Goal: Transaction & Acquisition: Purchase product/service

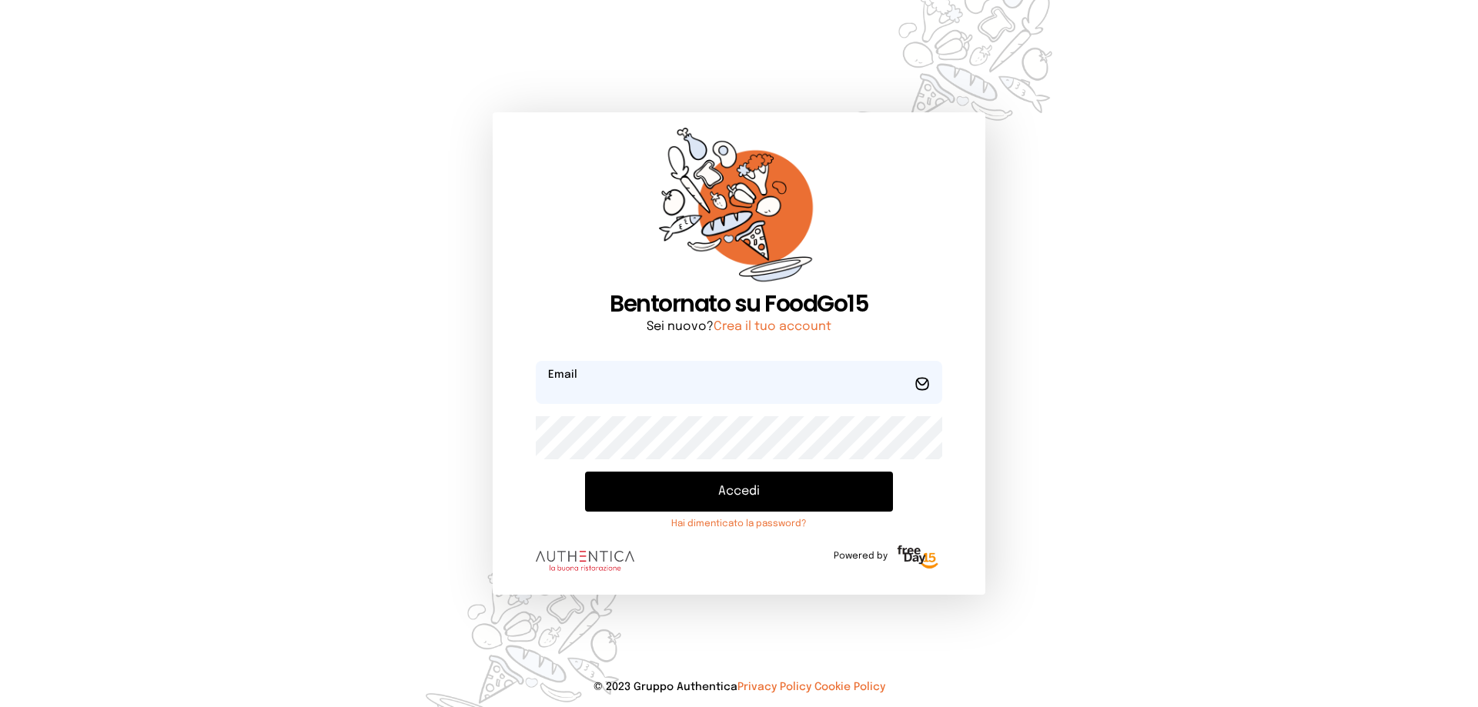
type input "**********"
click at [718, 487] on button "Accedi" at bounding box center [739, 492] width 308 height 40
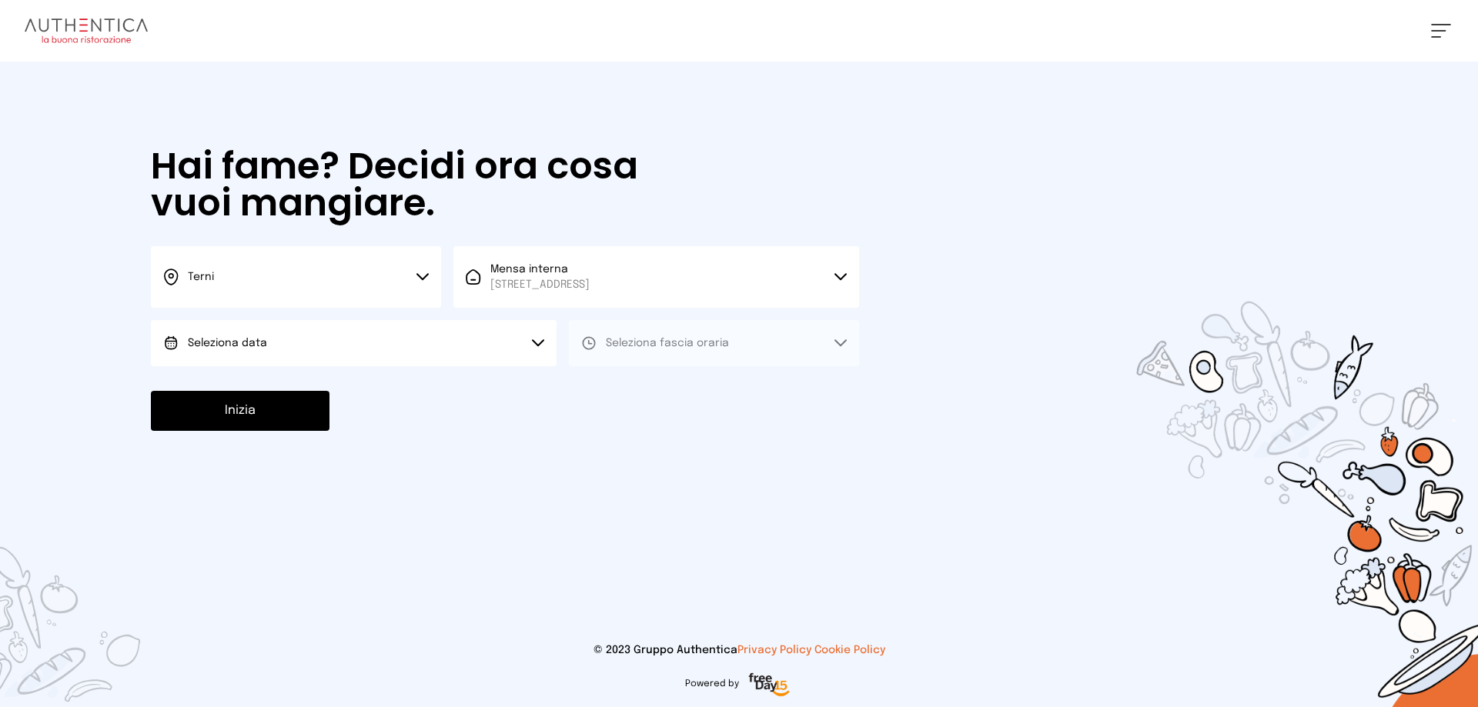
click at [421, 274] on icon at bounding box center [422, 277] width 12 height 8
click at [316, 321] on li "Terni" at bounding box center [296, 329] width 290 height 42
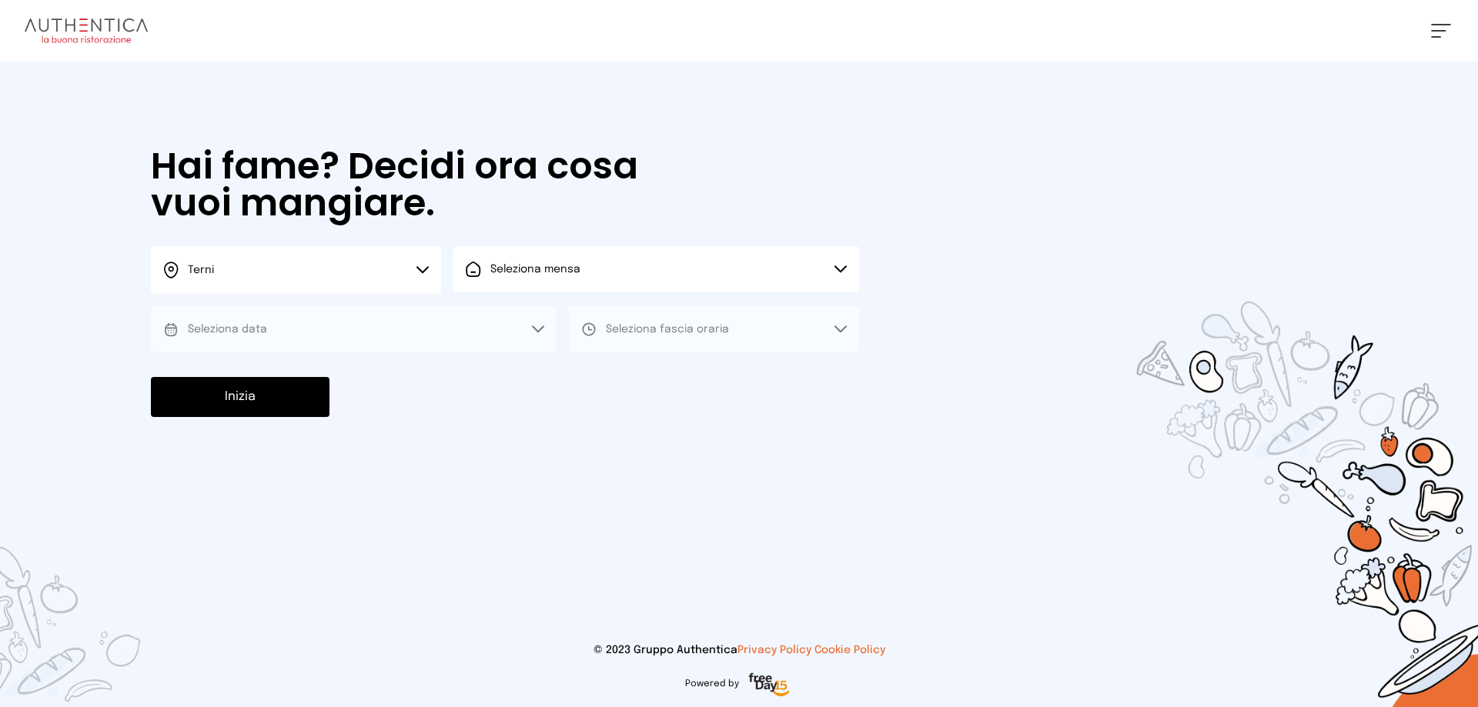
click at [844, 263] on button "Seleziona mensa" at bounding box center [656, 269] width 406 height 46
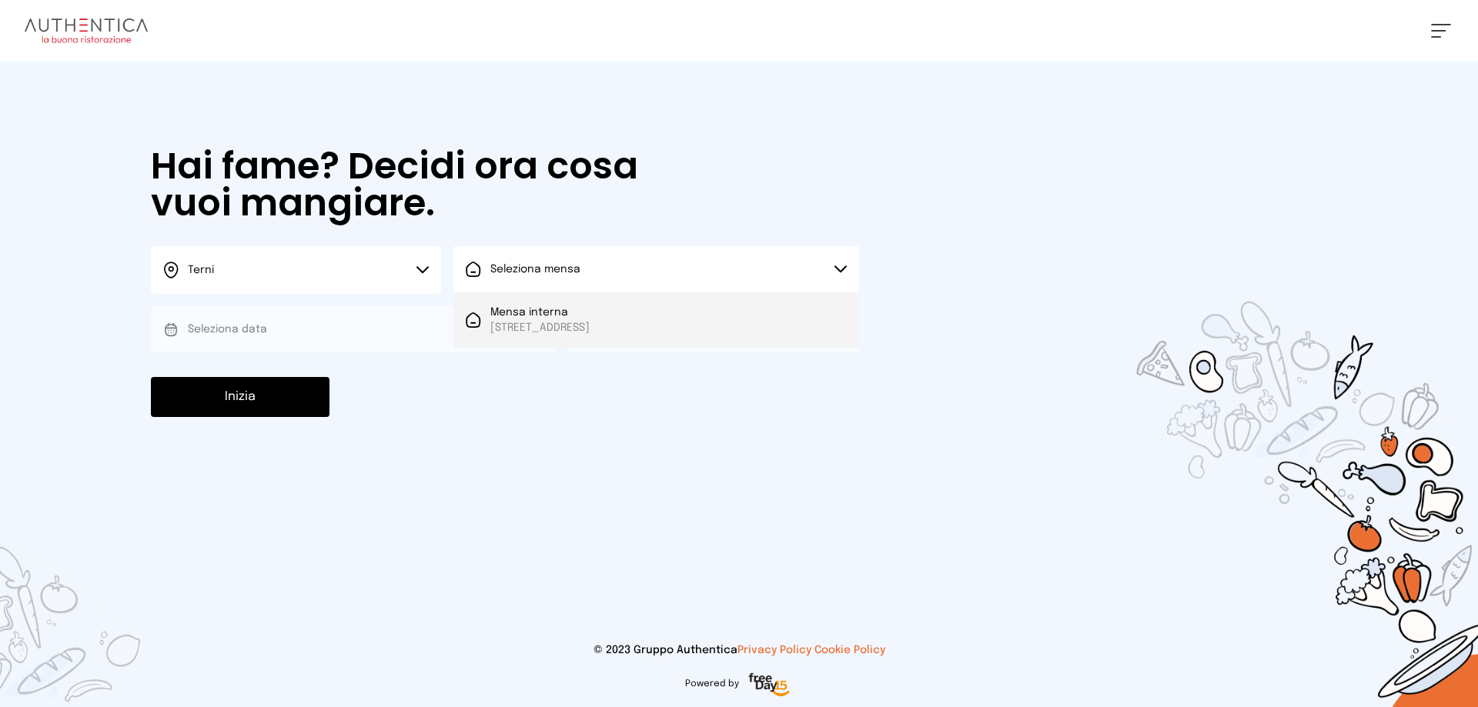
click at [590, 326] on span "[STREET_ADDRESS]" at bounding box center [539, 327] width 99 height 15
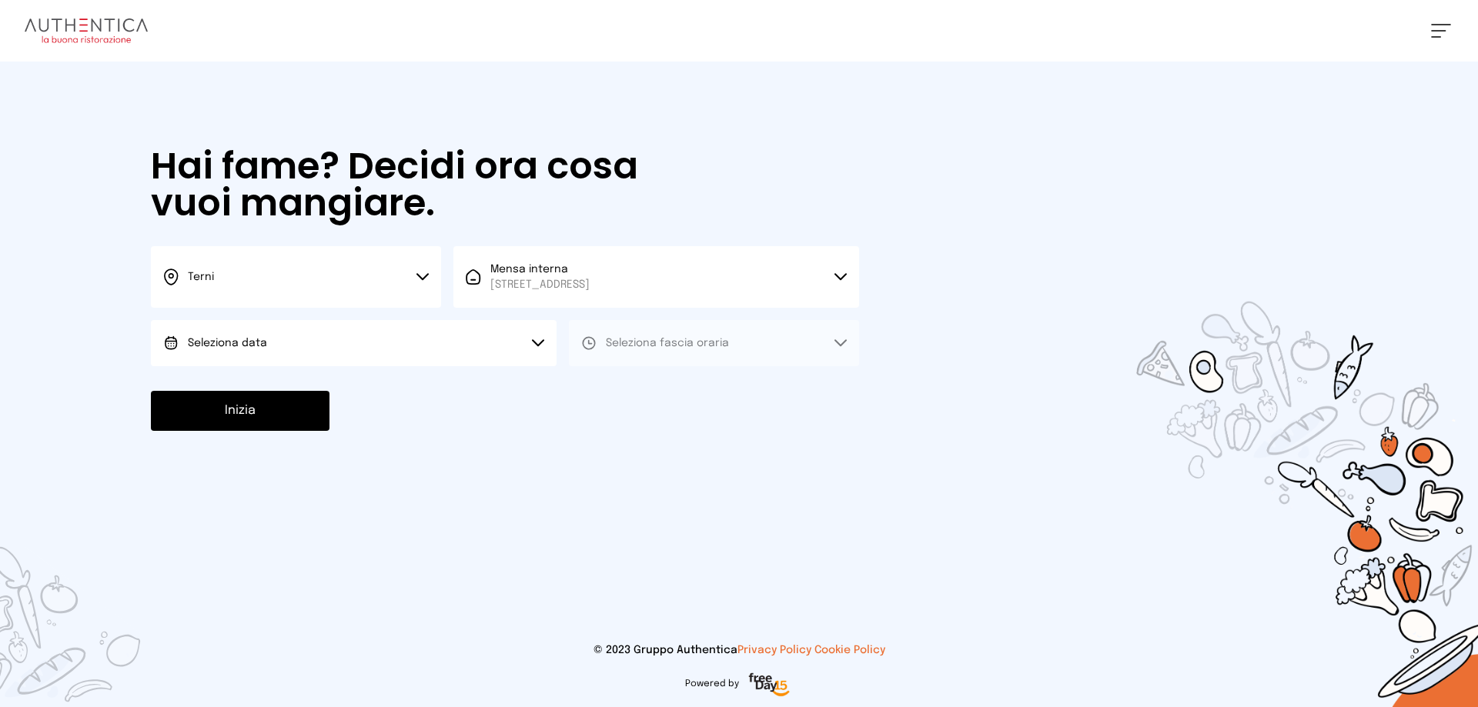
click at [538, 340] on icon at bounding box center [538, 343] width 12 height 8
click at [281, 381] on li "[DATE], [DATE]" at bounding box center [354, 386] width 406 height 40
click at [834, 339] on button "Seleziona fascia oraria" at bounding box center [714, 343] width 290 height 46
click at [631, 386] on span "Pranzo" at bounding box center [624, 386] width 37 height 15
click at [306, 413] on button "Inizia" at bounding box center [240, 411] width 179 height 40
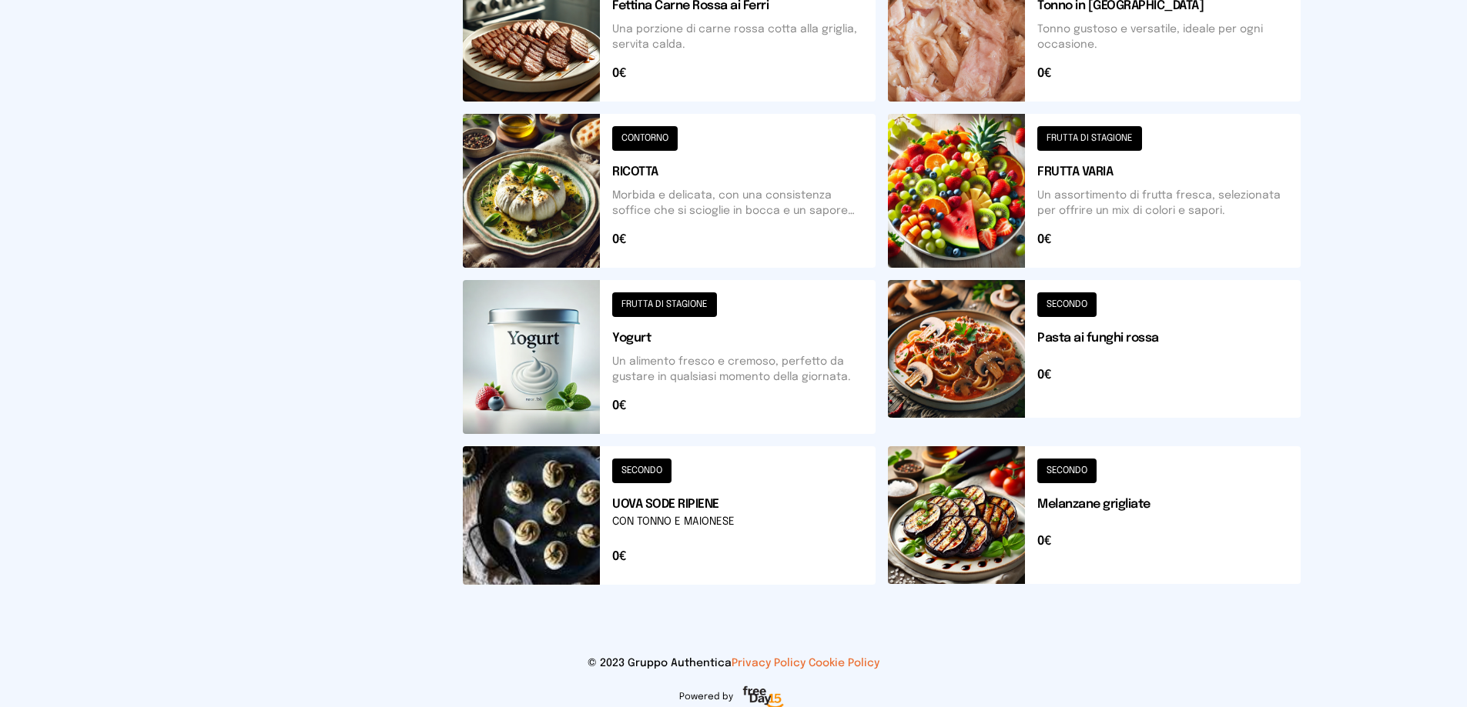
scroll to position [552, 0]
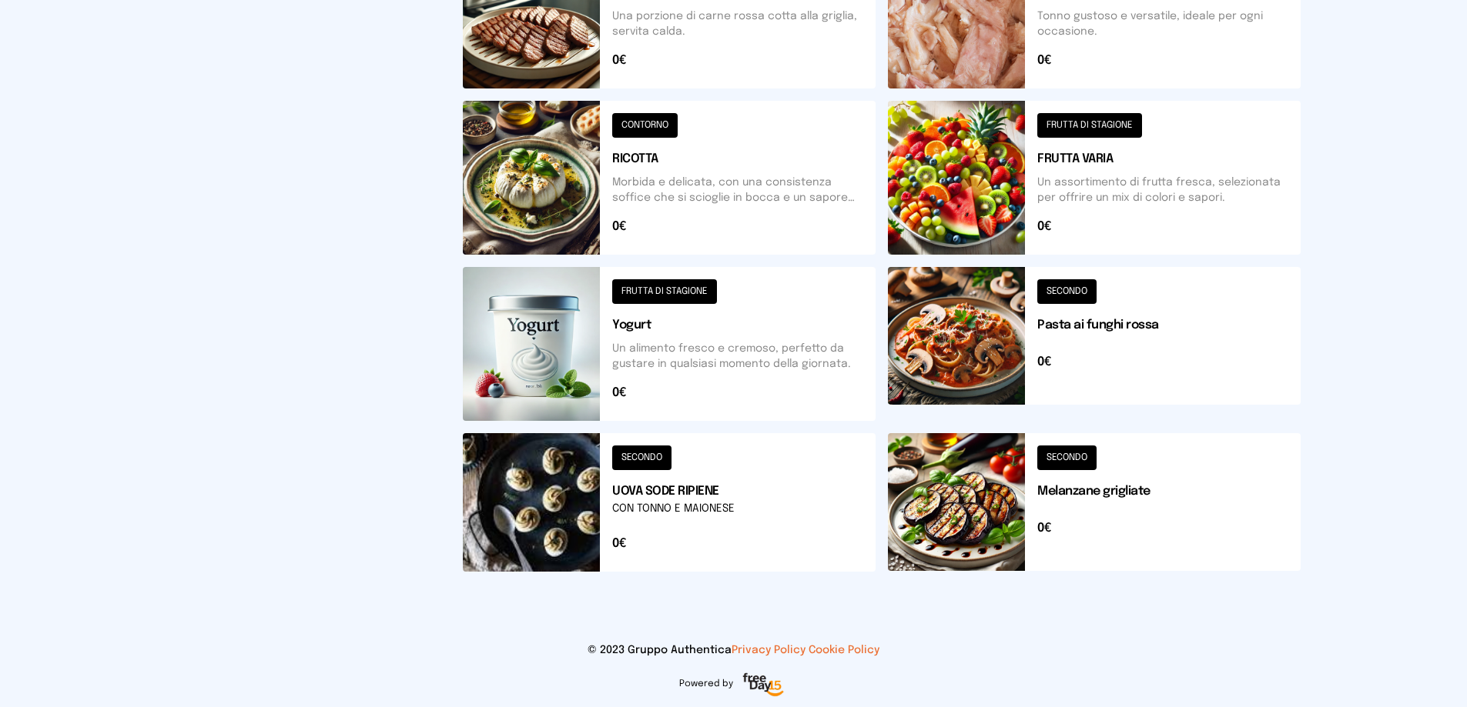
click at [1074, 455] on button at bounding box center [1094, 502] width 413 height 139
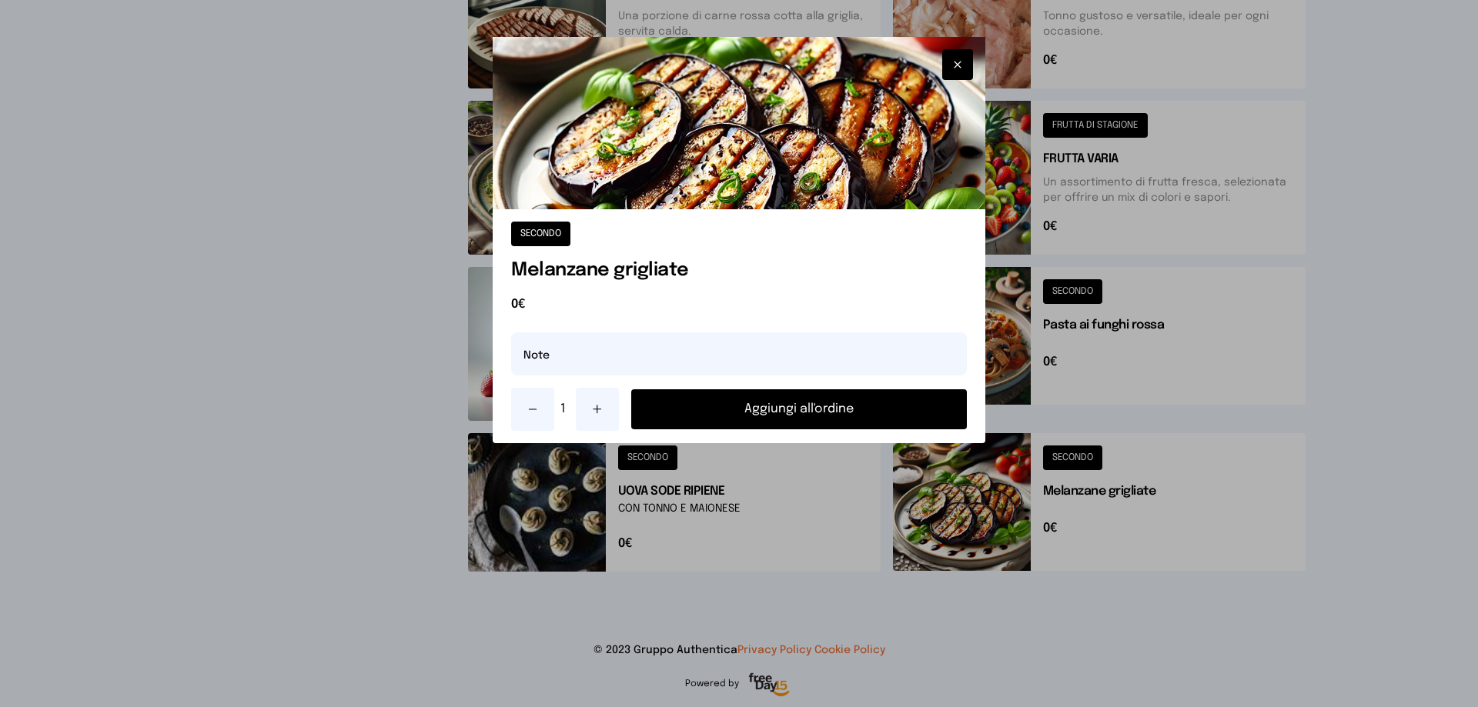
click at [824, 400] on button "Aggiungi all'ordine" at bounding box center [799, 410] width 336 height 40
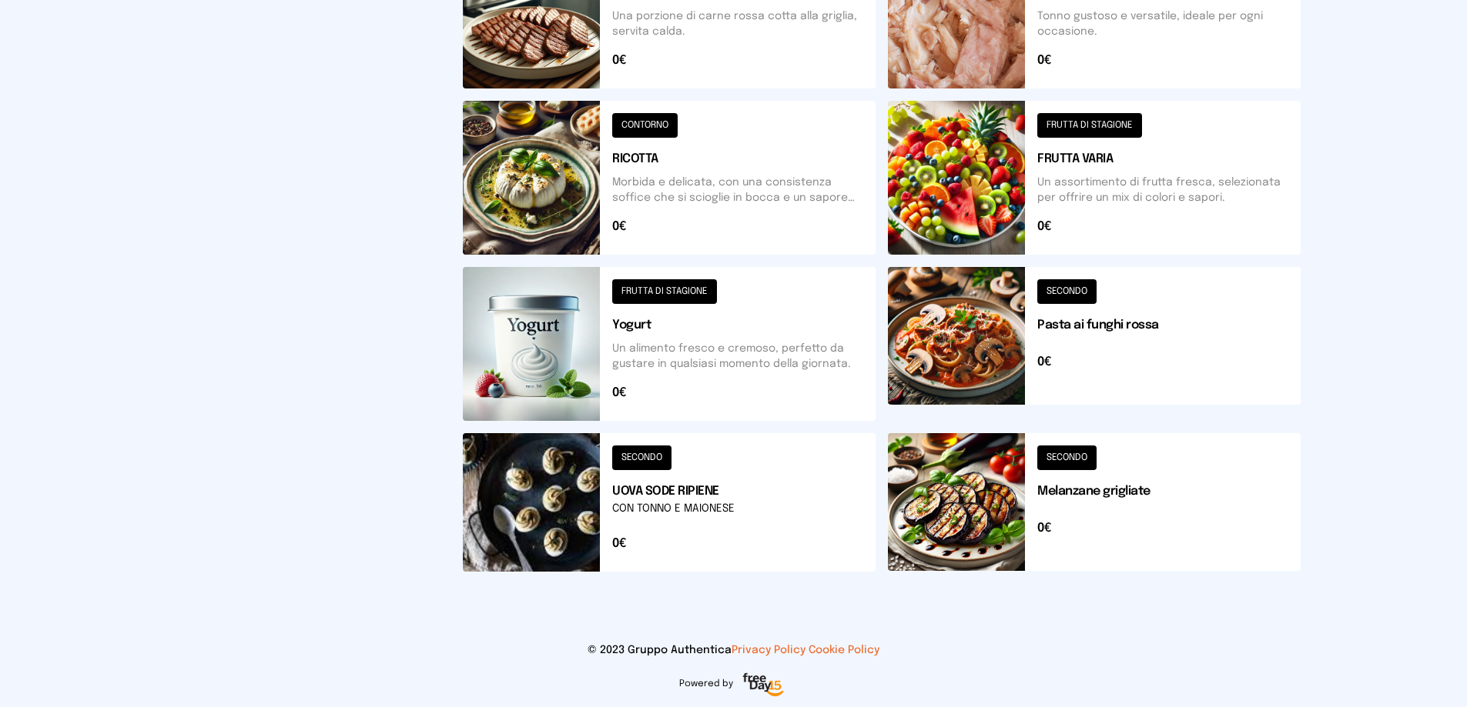
click at [636, 457] on button at bounding box center [669, 502] width 413 height 139
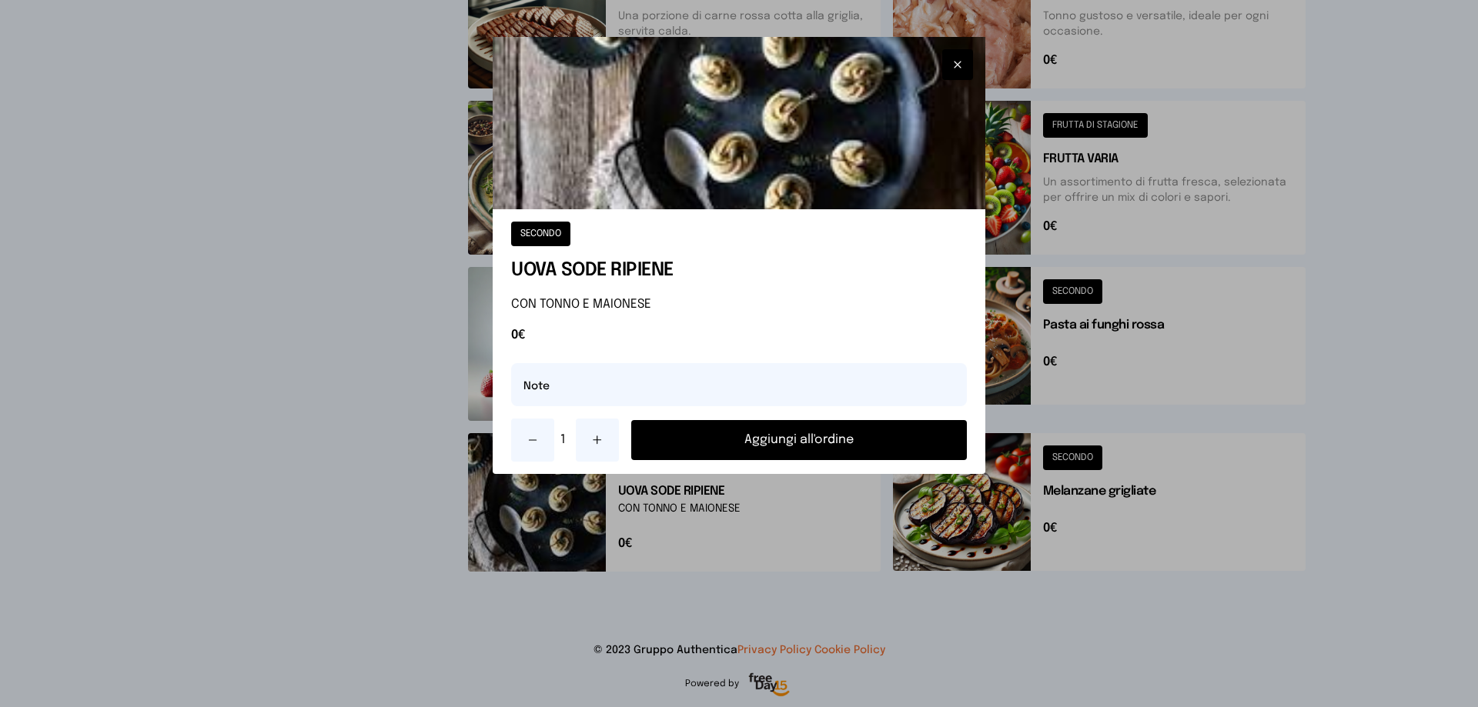
click at [791, 435] on button "Aggiungi all'ordine" at bounding box center [799, 440] width 336 height 40
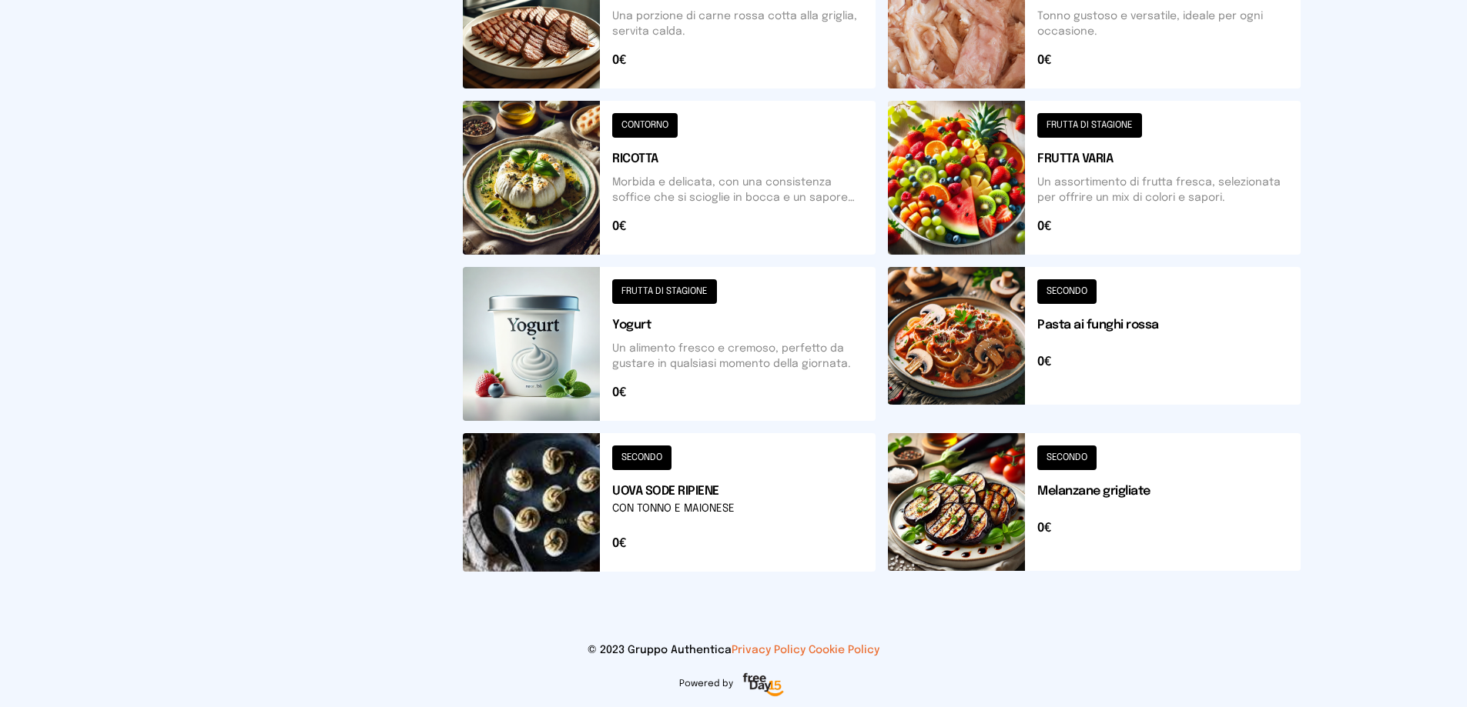
click at [1065, 289] on button at bounding box center [1094, 344] width 413 height 154
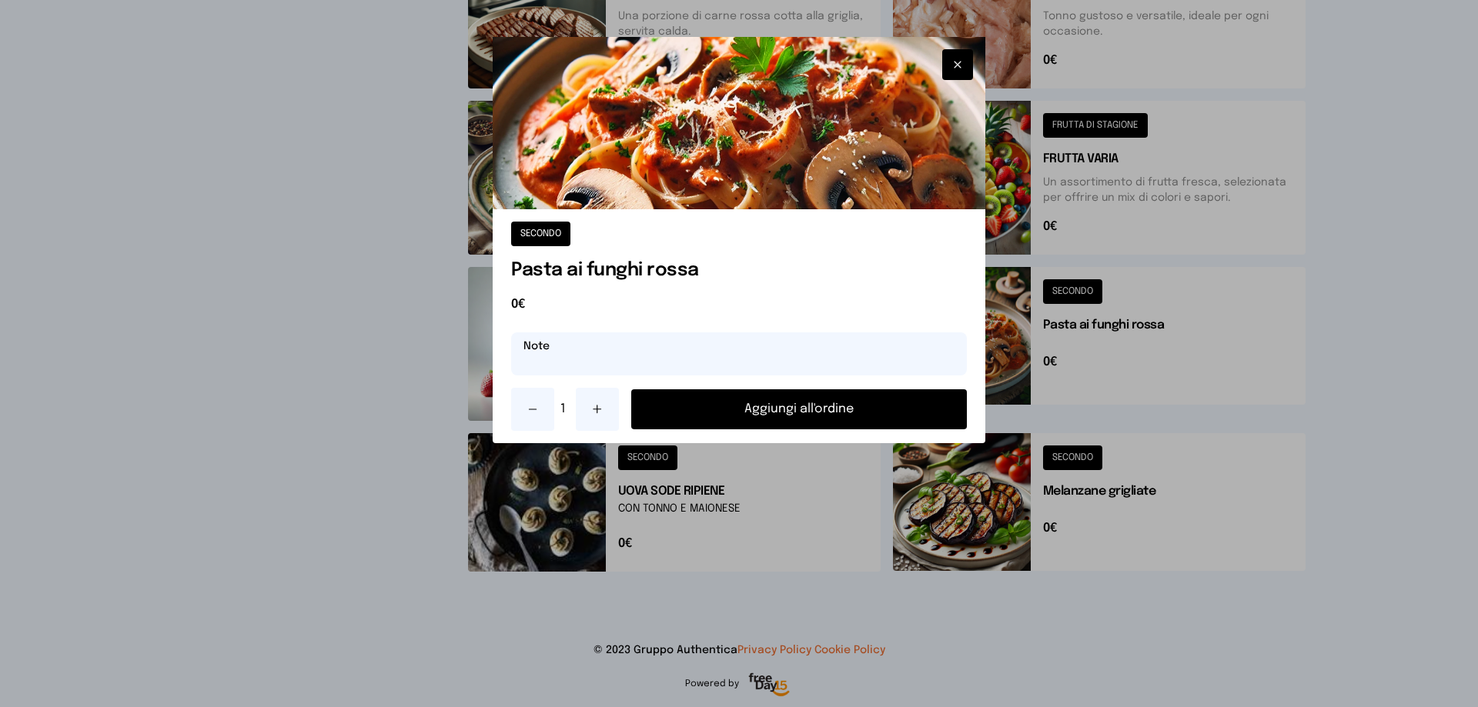
click at [619, 359] on input "text" at bounding box center [739, 354] width 456 height 43
type input "**********"
click at [797, 410] on button "Aggiungi all'ordine" at bounding box center [799, 410] width 336 height 40
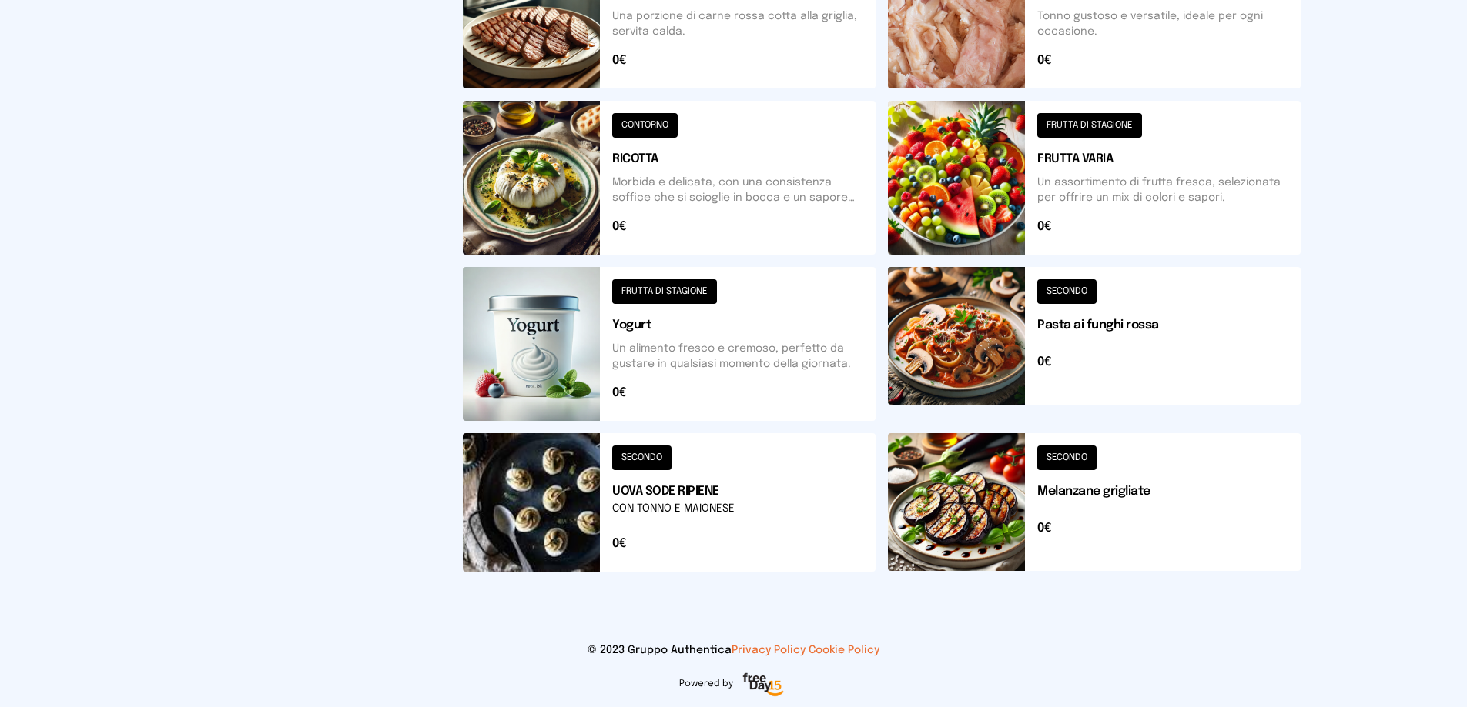
scroll to position [475, 0]
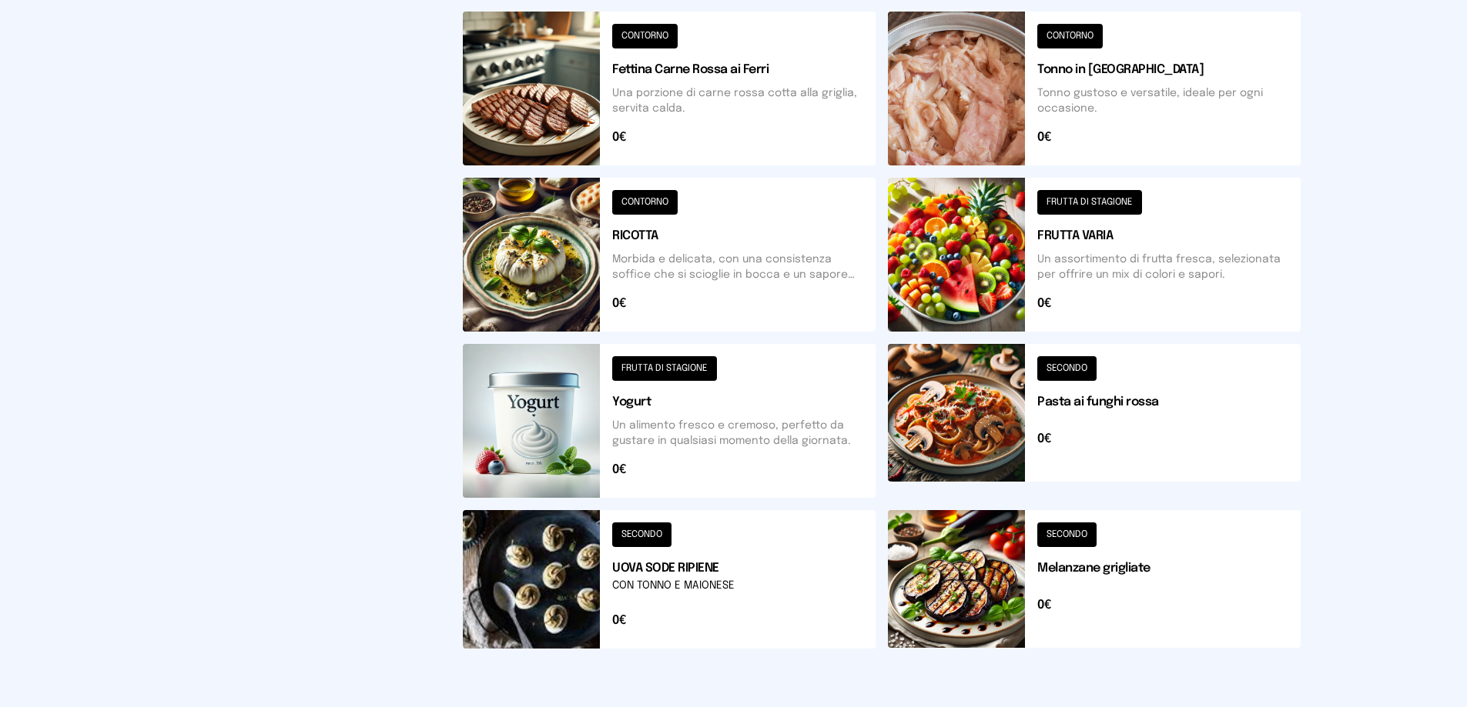
click at [1005, 249] on button at bounding box center [1094, 255] width 413 height 154
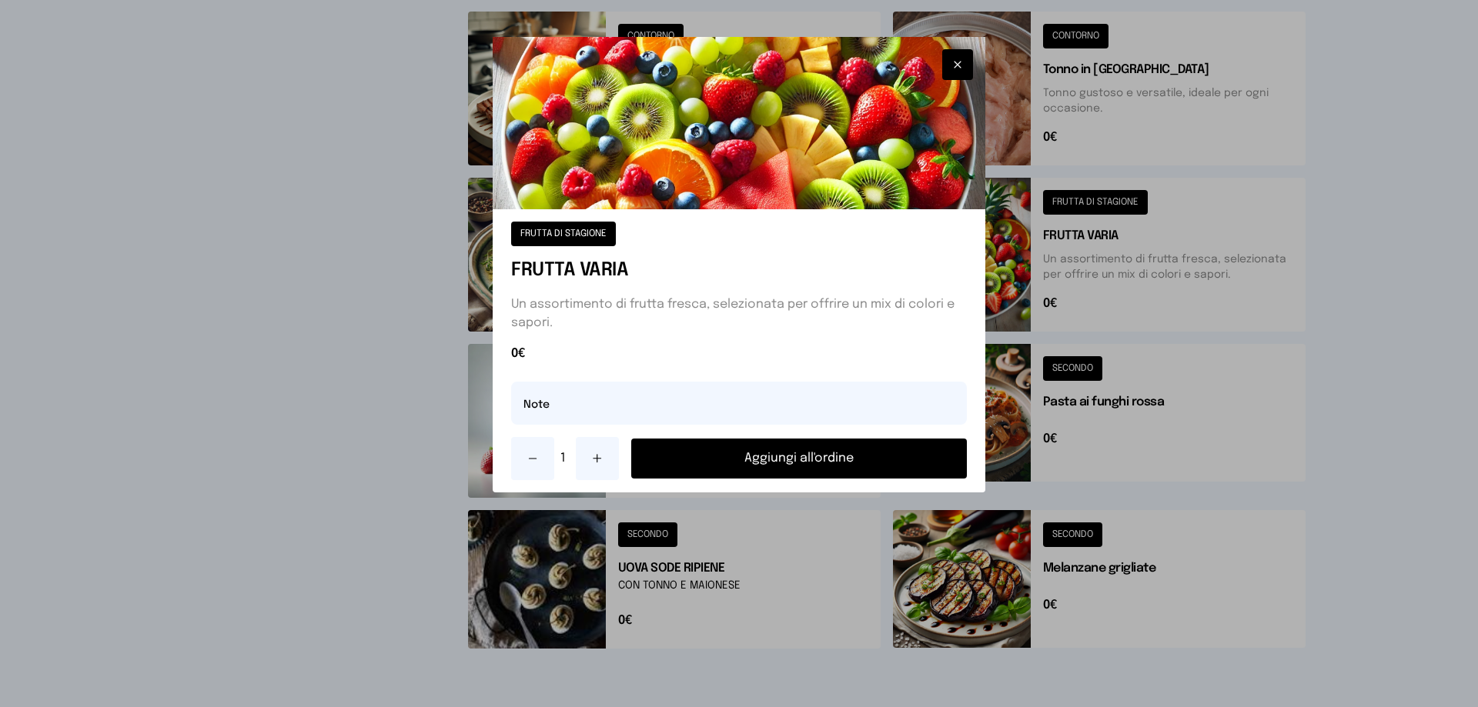
click at [798, 453] on button "Aggiungi all'ordine" at bounding box center [799, 459] width 336 height 40
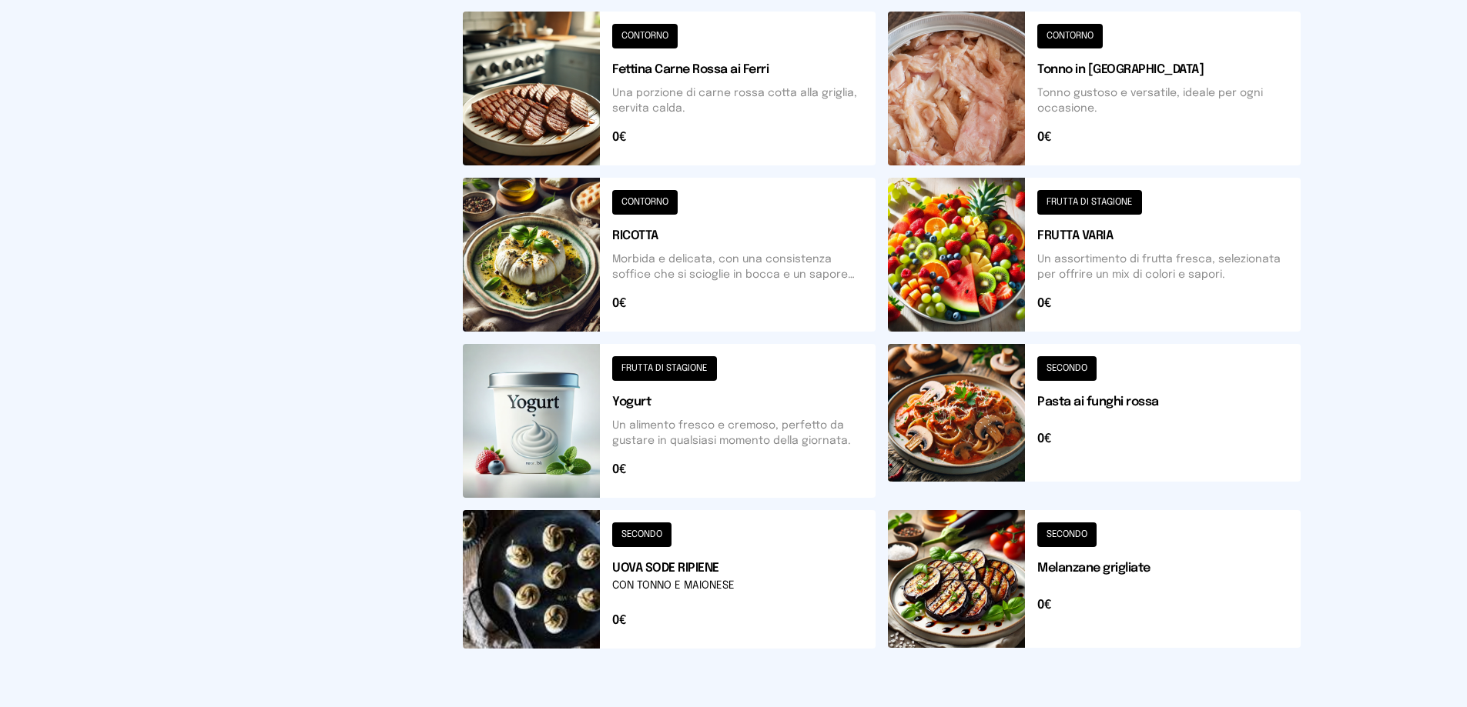
scroll to position [321, 0]
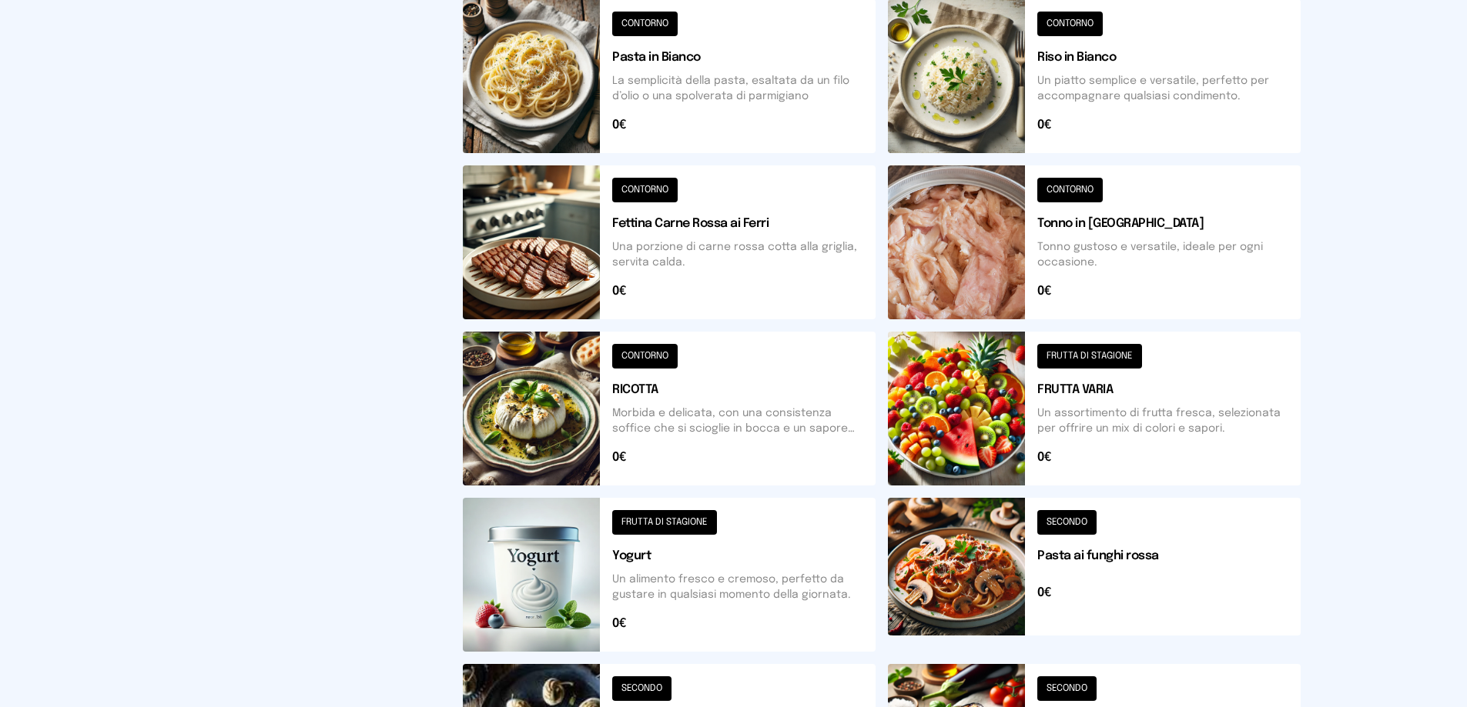
click at [652, 193] on button at bounding box center [669, 243] width 413 height 154
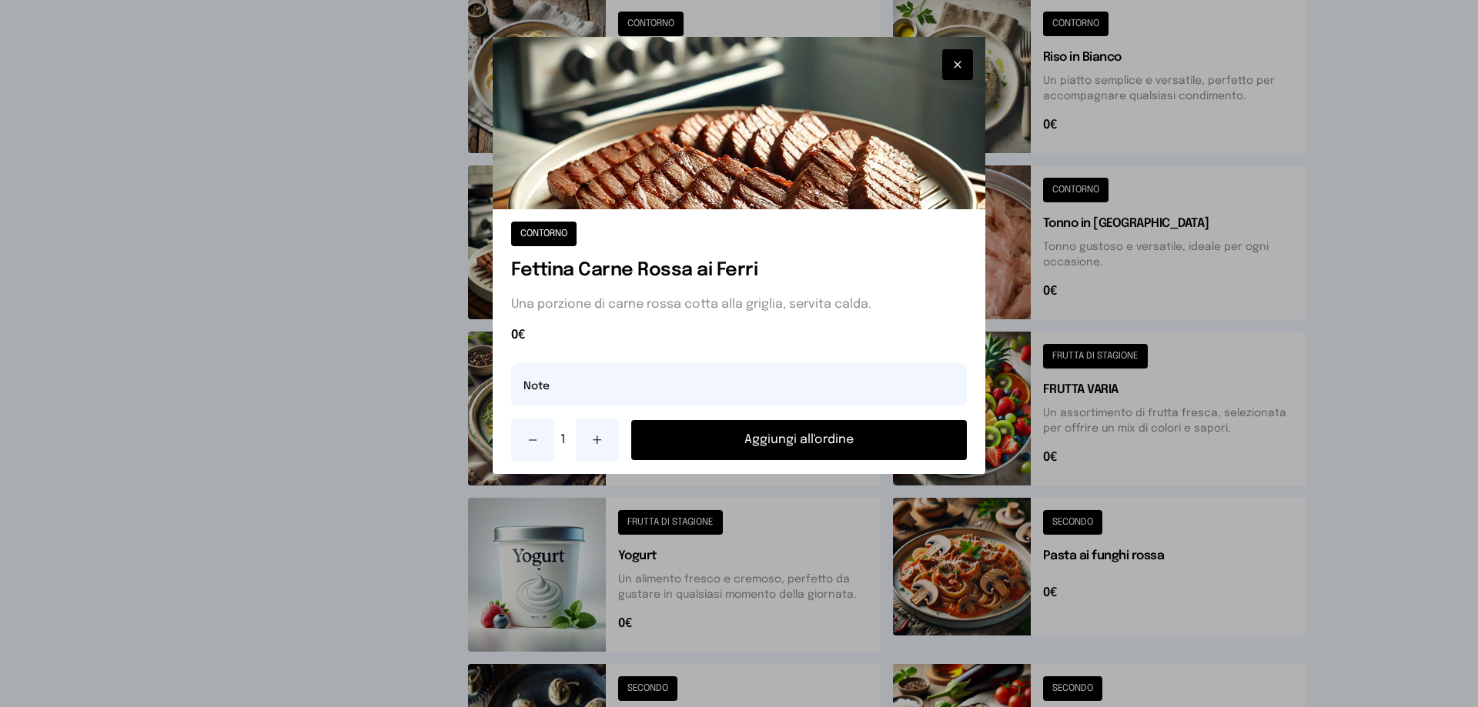
click at [791, 437] on button "Aggiungi all'ordine" at bounding box center [799, 440] width 336 height 40
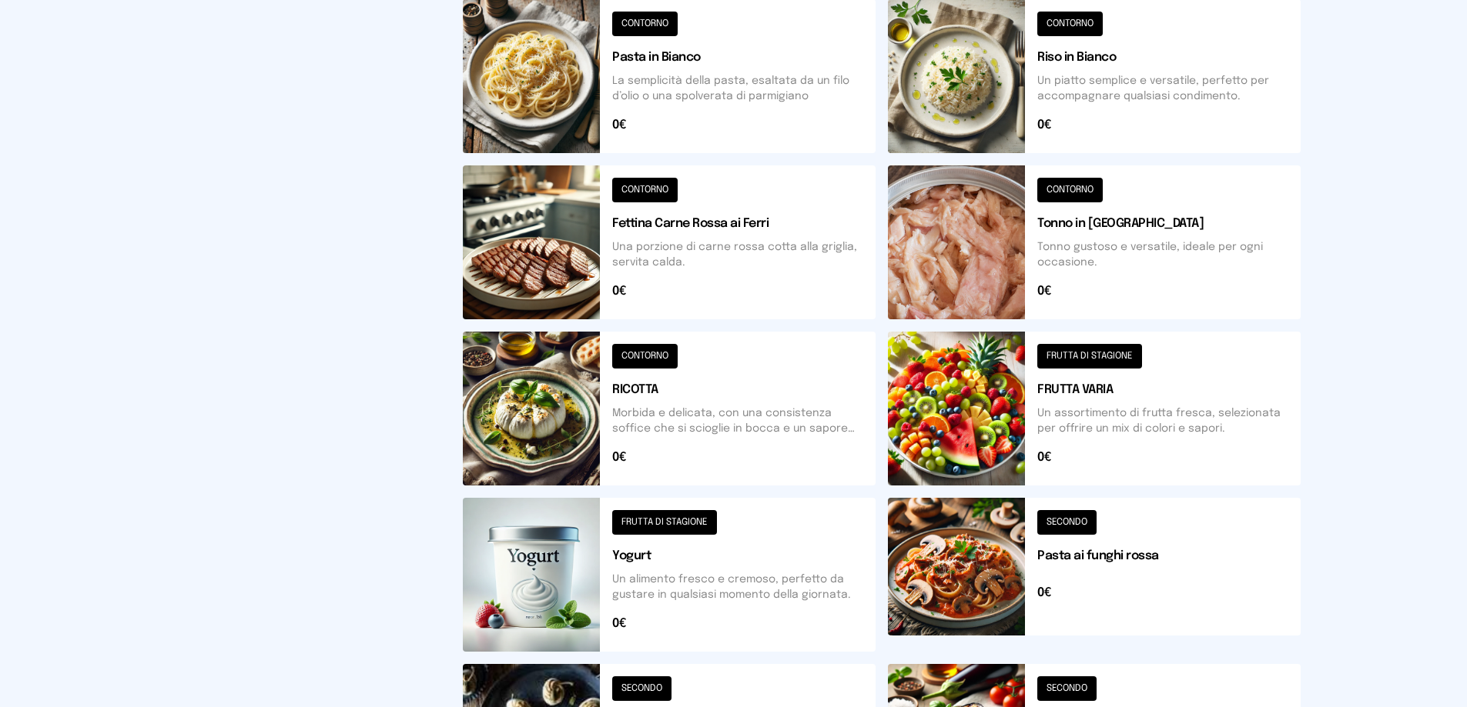
scroll to position [167, 0]
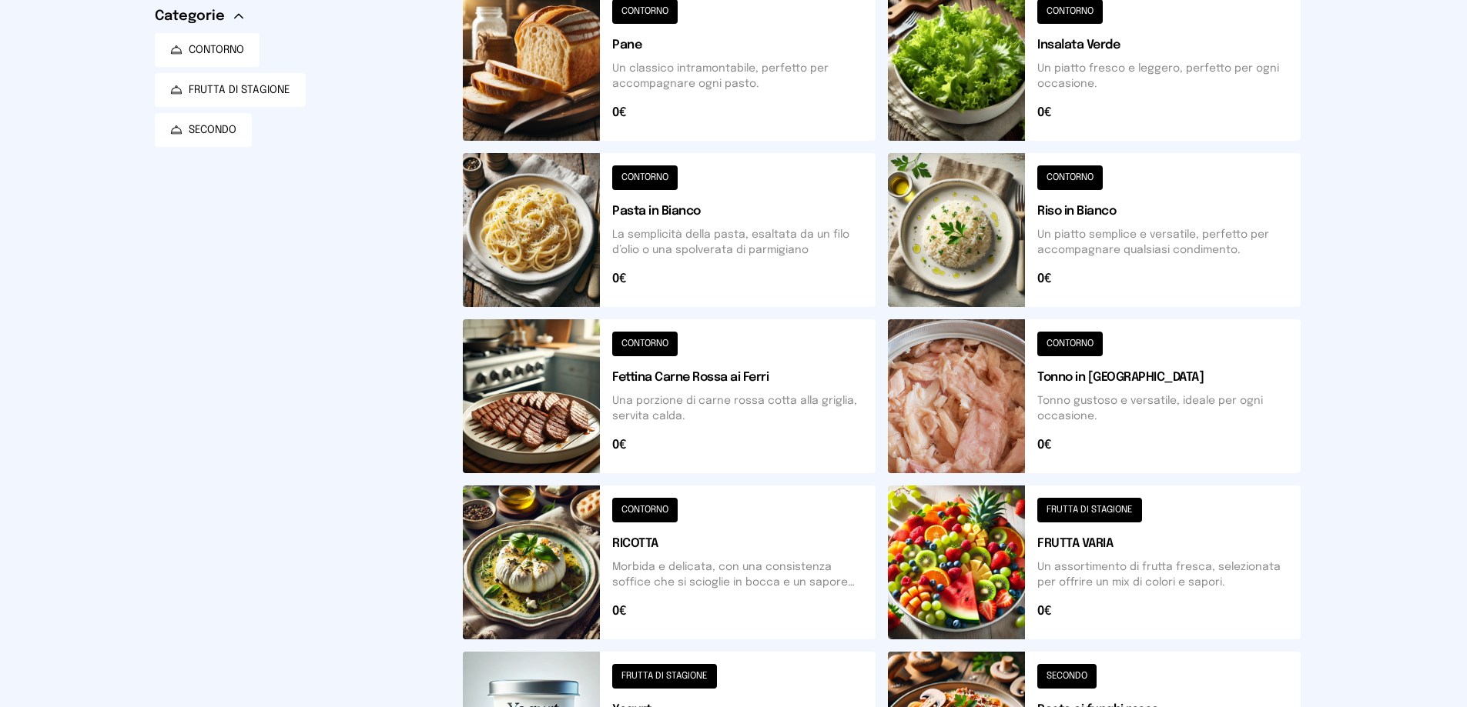
click at [659, 10] on button at bounding box center [669, 64] width 413 height 154
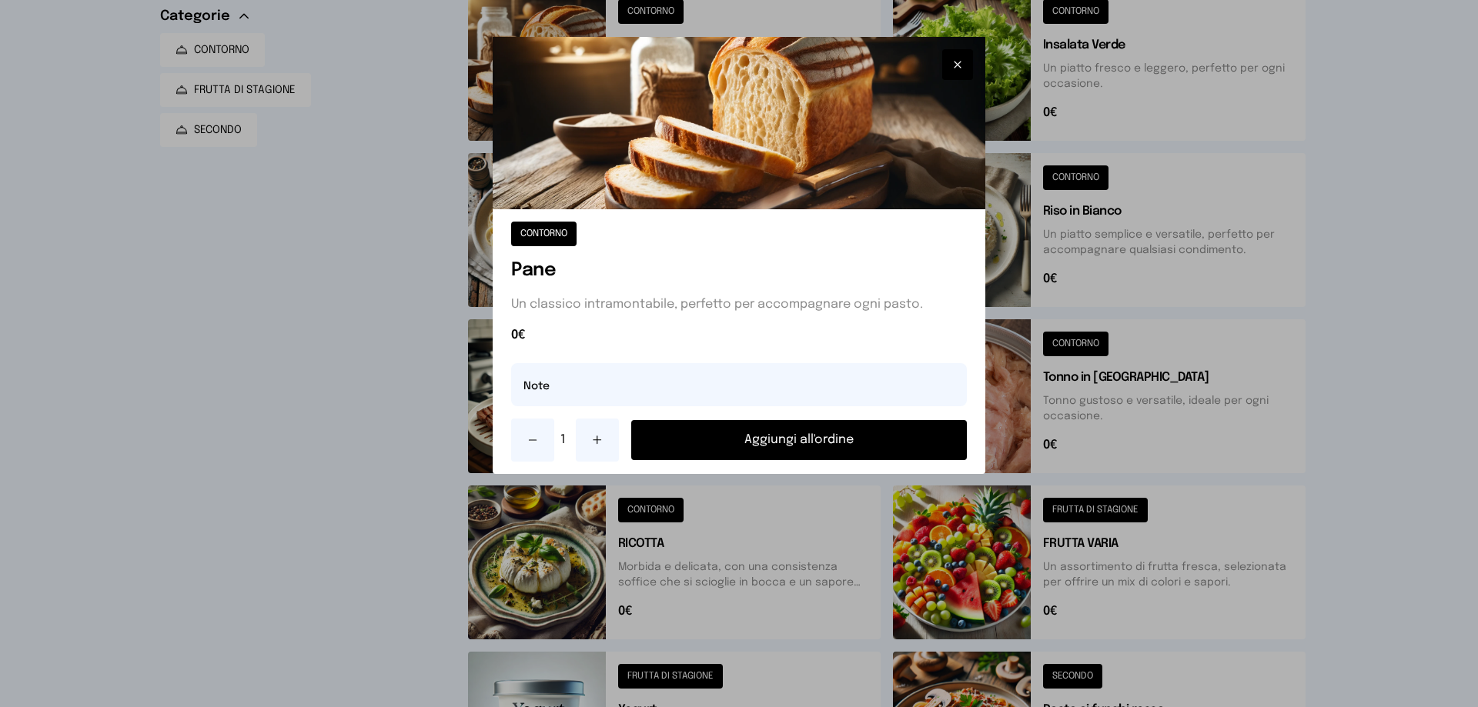
click at [788, 436] on button "Aggiungi all'ordine" at bounding box center [799, 440] width 336 height 40
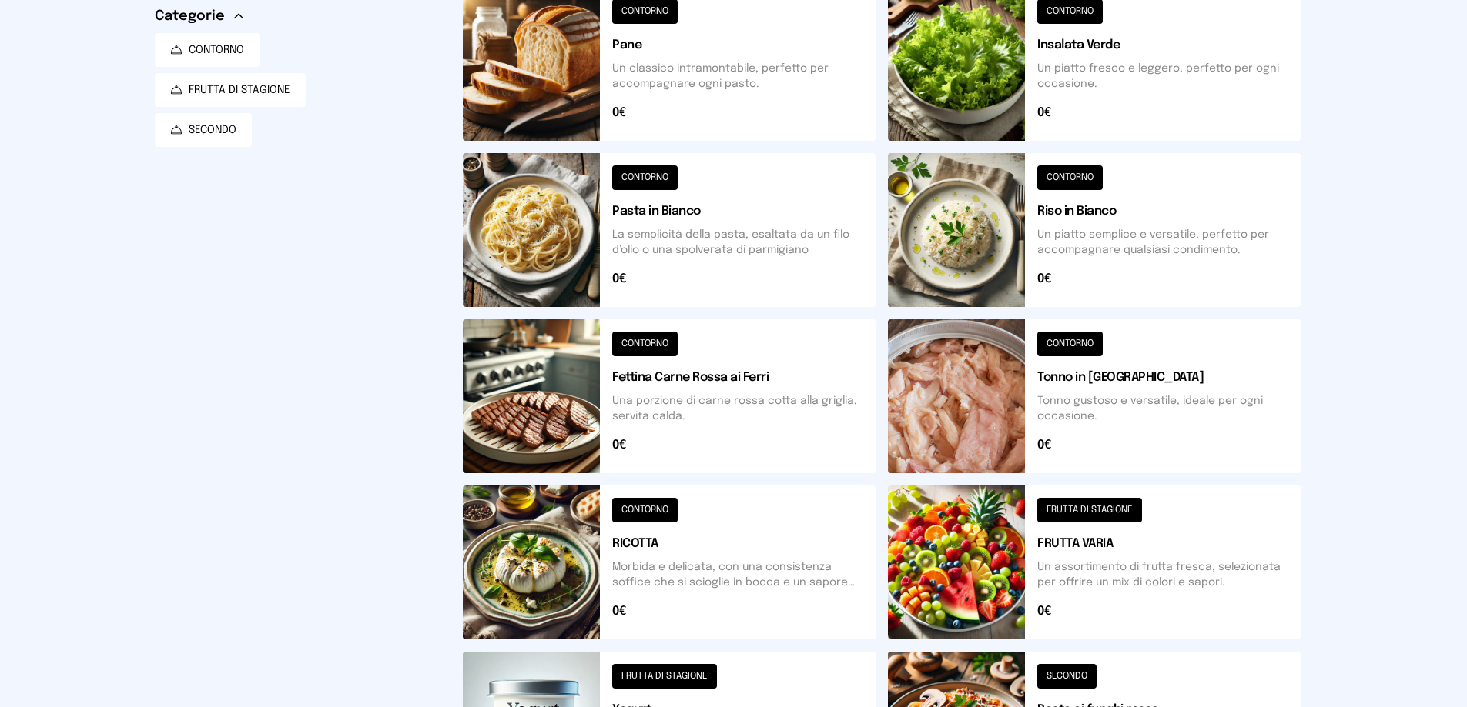
scroll to position [0, 0]
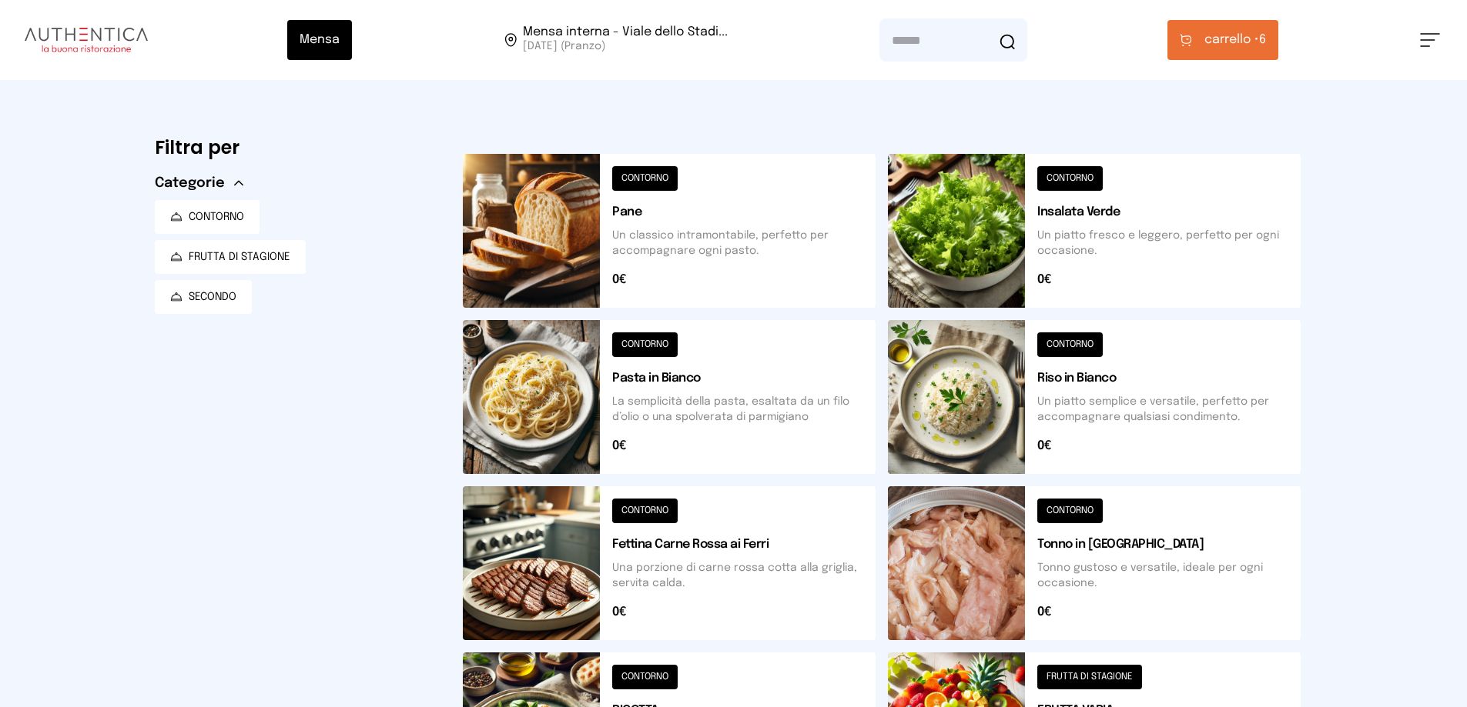
click at [1271, 38] on button "carrello • 6" at bounding box center [1222, 40] width 111 height 40
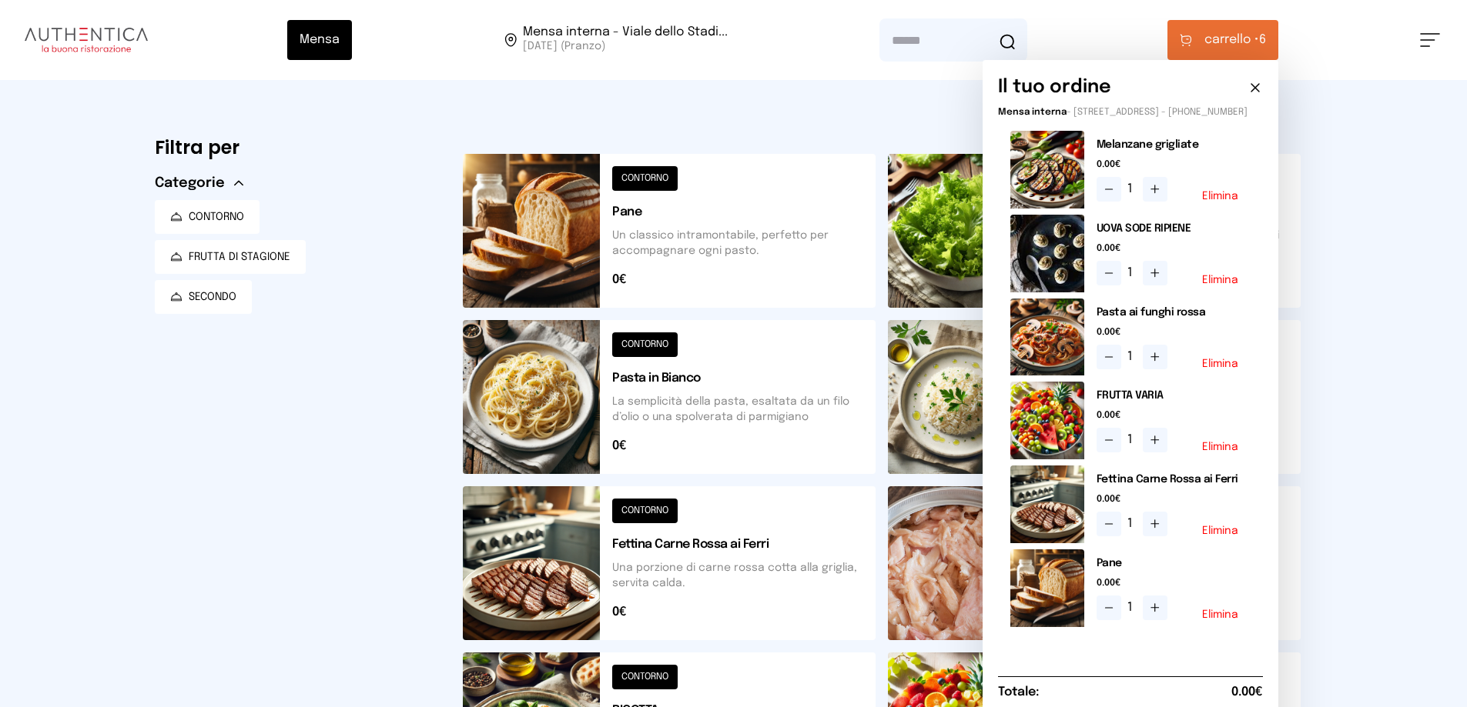
scroll to position [154, 0]
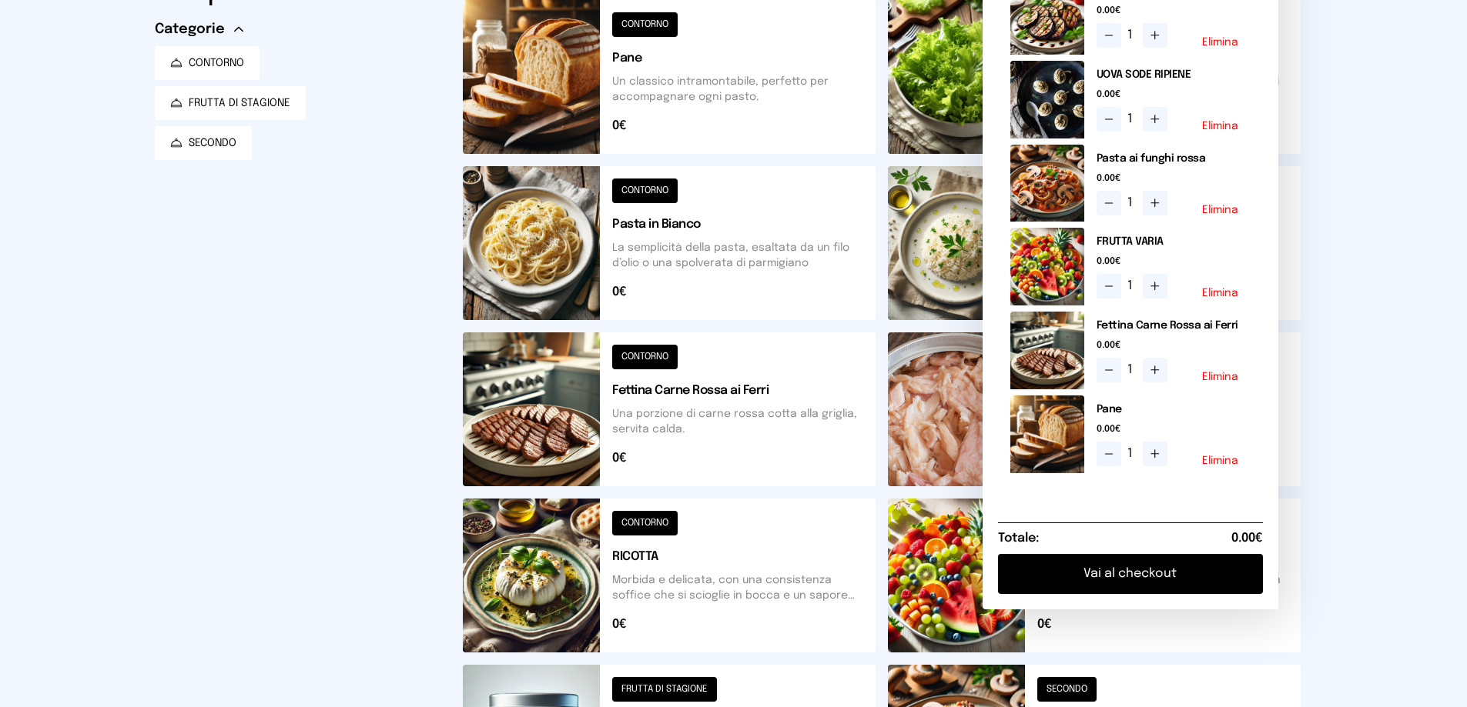
click at [1160, 590] on button "Vai al checkout" at bounding box center [1130, 574] width 265 height 40
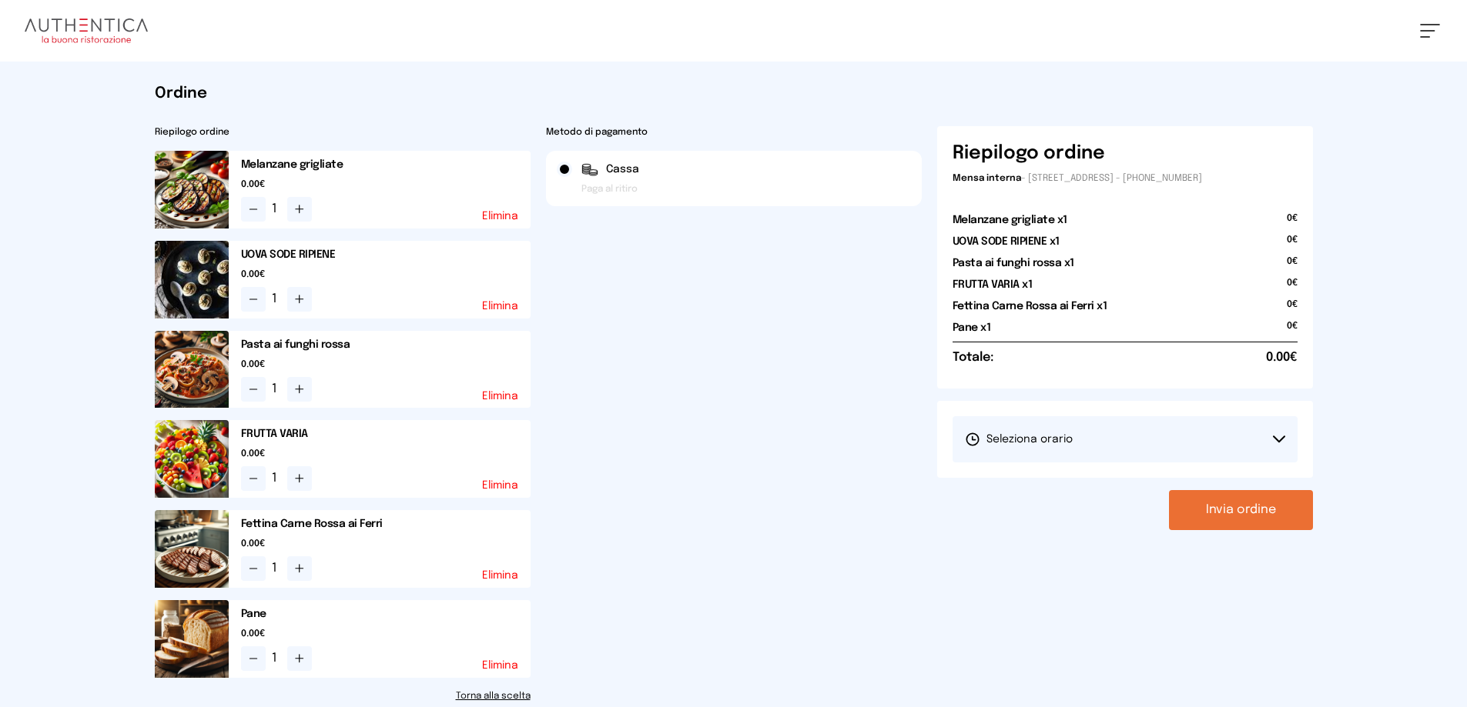
click at [1286, 434] on button "Seleziona orario" at bounding box center [1124, 439] width 345 height 46
click at [1064, 482] on span "1° Turno (13:00 - 15:00)" at bounding box center [1023, 482] width 116 height 15
click at [1204, 507] on button "Invia ordine" at bounding box center [1241, 510] width 144 height 40
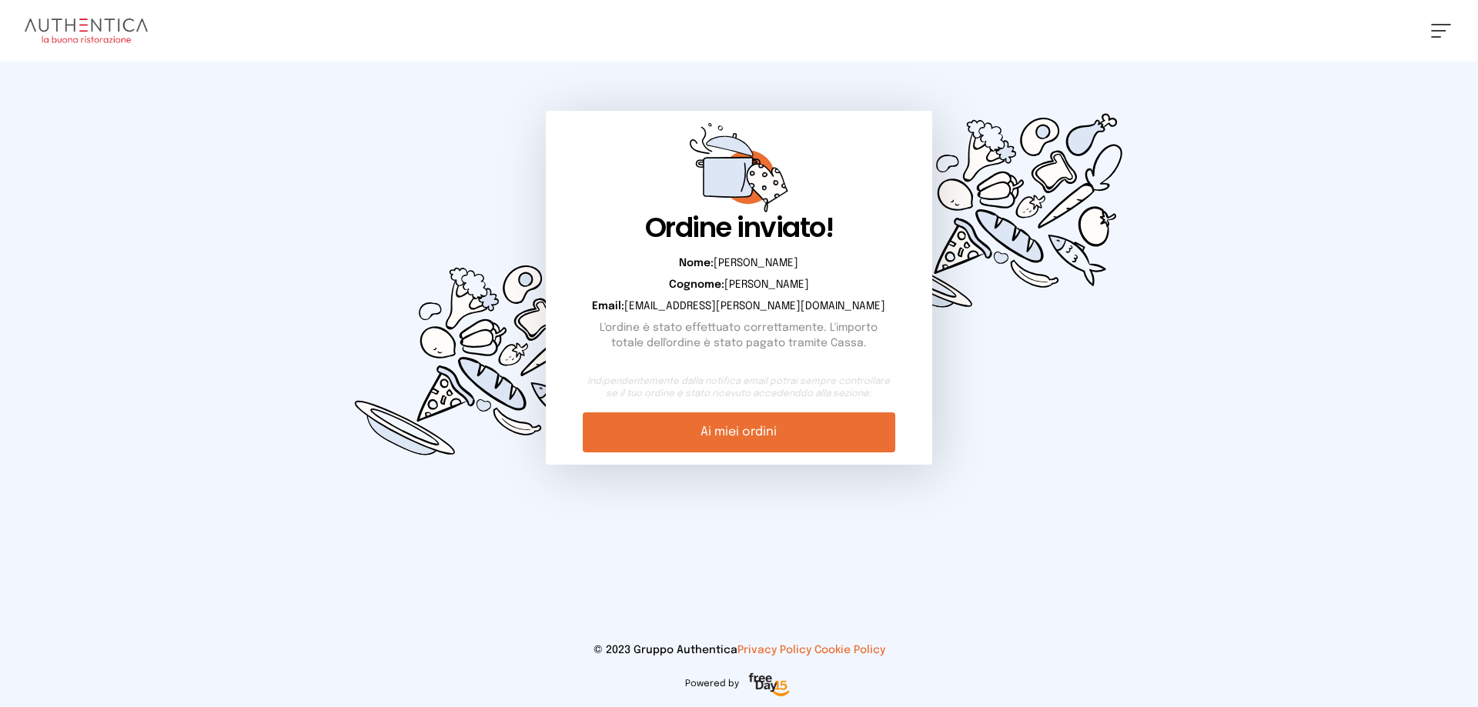
click at [751, 440] on link "Ai miei ordini" at bounding box center [739, 433] width 312 height 40
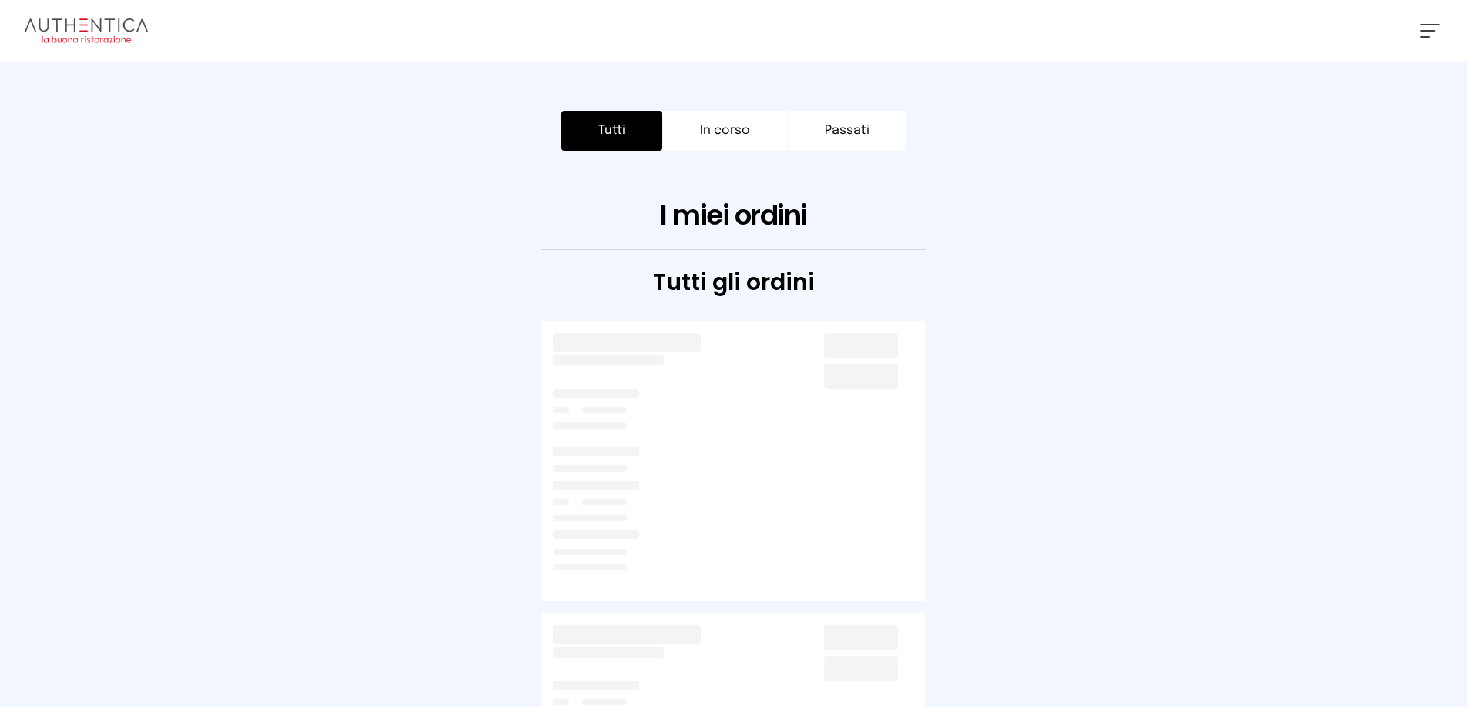
click at [584, 139] on button "Tutti" at bounding box center [611, 131] width 101 height 40
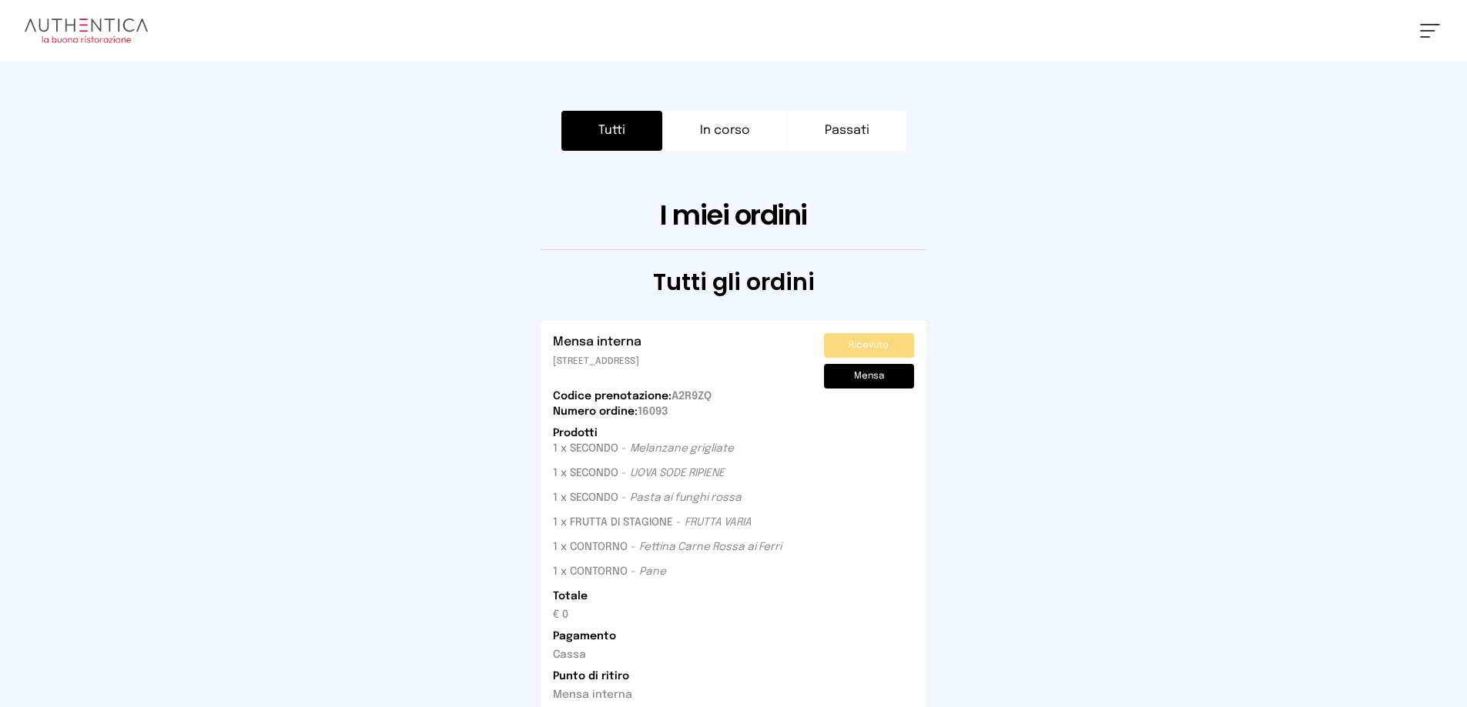
click at [1423, 25] on button at bounding box center [1430, 31] width 20 height 14
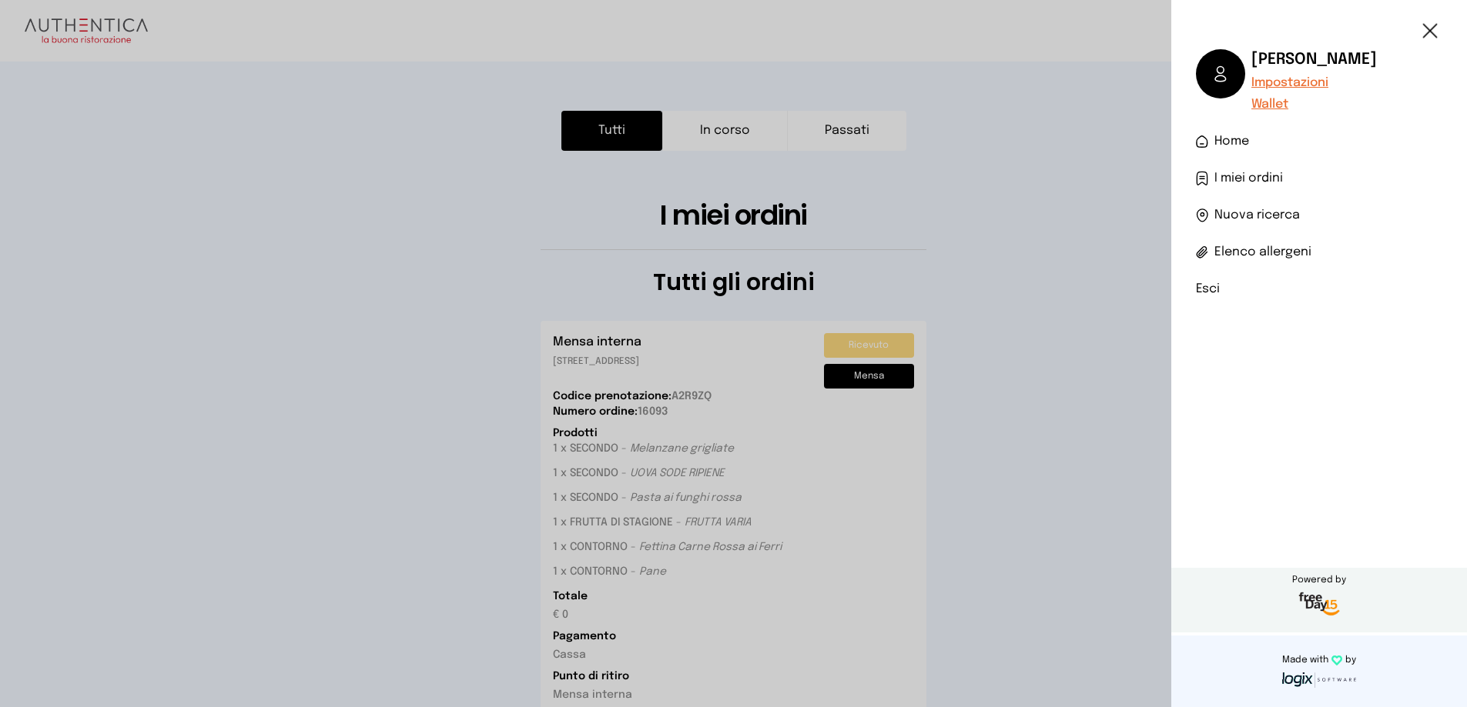
click at [1208, 286] on li "Esci" at bounding box center [1319, 289] width 246 height 18
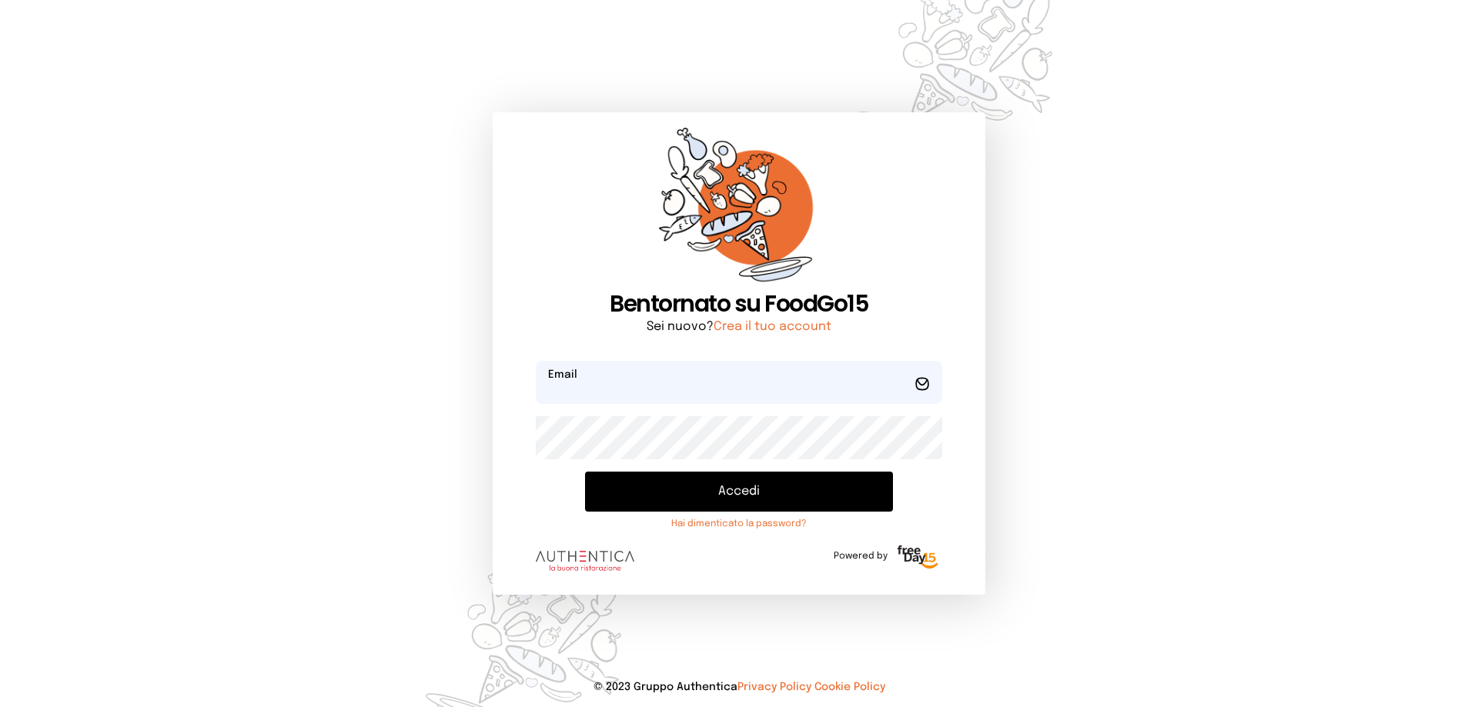
type input "**********"
